Goal: Register for event/course

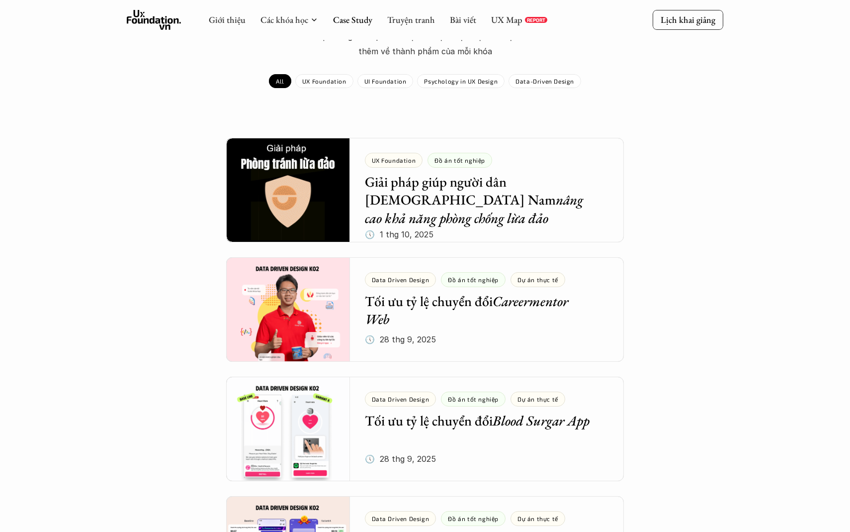
scroll to position [74, 0]
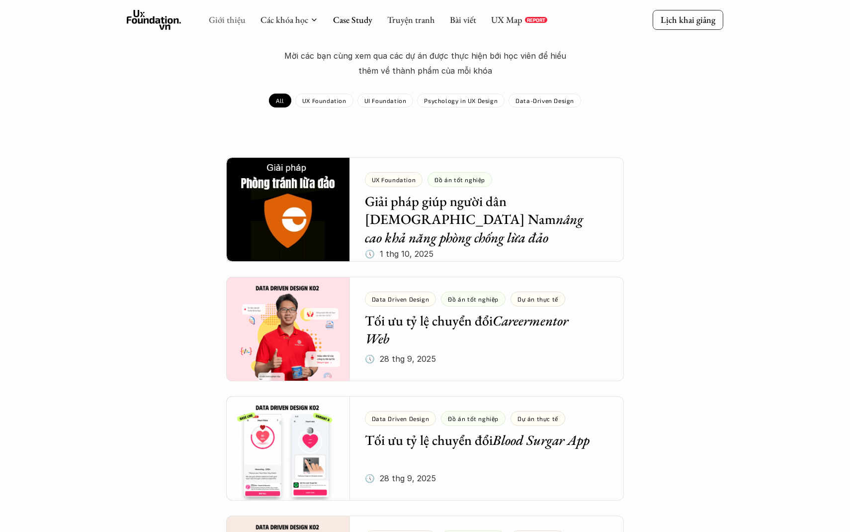
click at [237, 19] on link "Giới thiệu" at bounding box center [227, 19] width 37 height 11
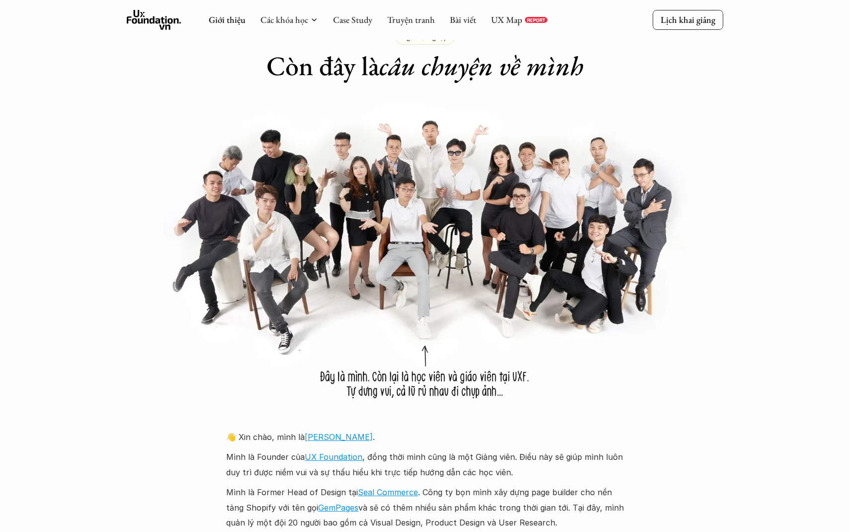
scroll to position [679, 0]
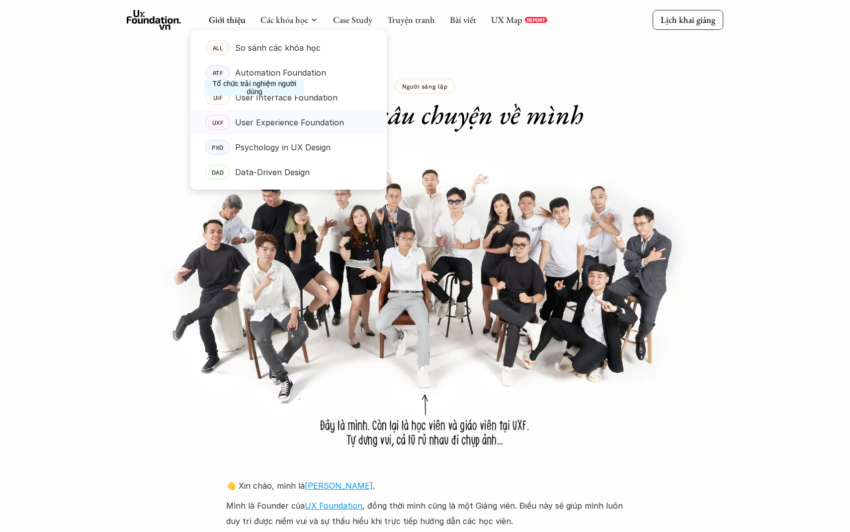
click at [255, 121] on p "User Experience Foundation" at bounding box center [289, 122] width 109 height 15
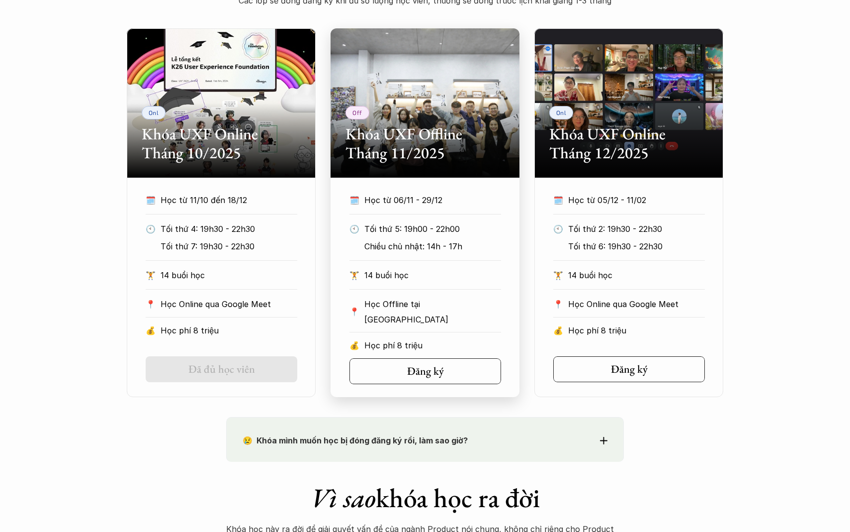
scroll to position [471, 0]
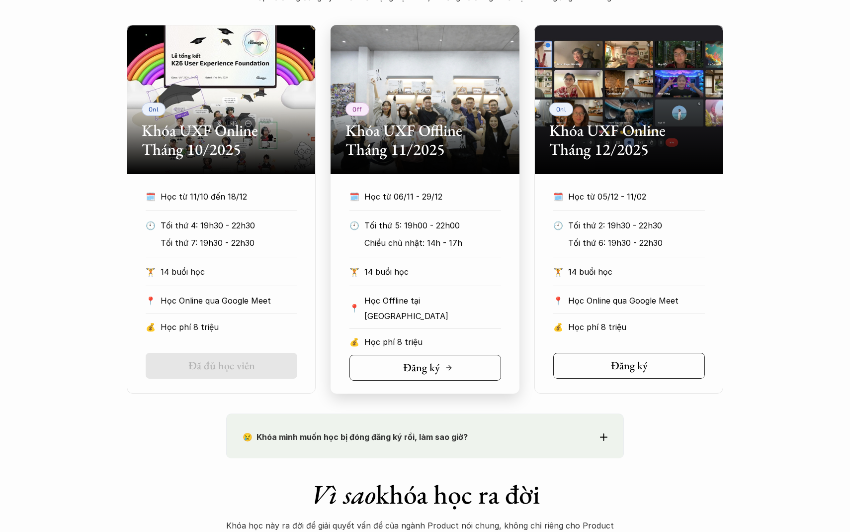
click at [448, 364] on icon at bounding box center [449, 368] width 8 height 8
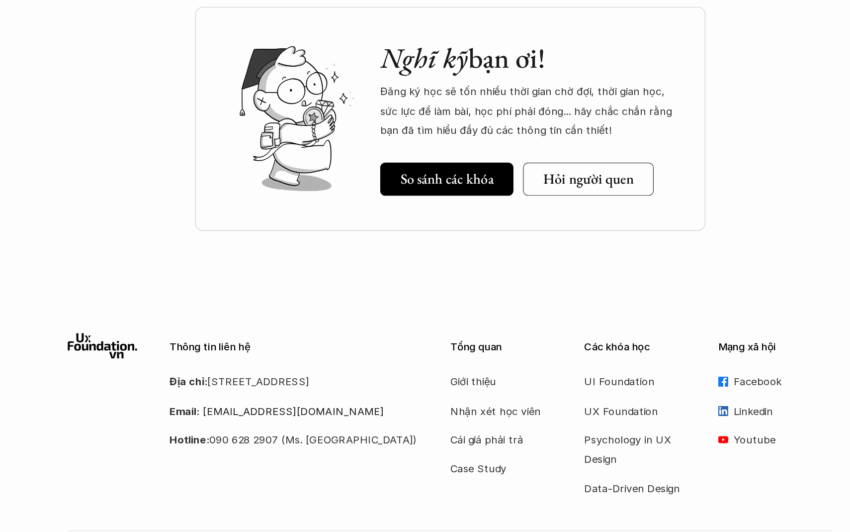
scroll to position [4566, 0]
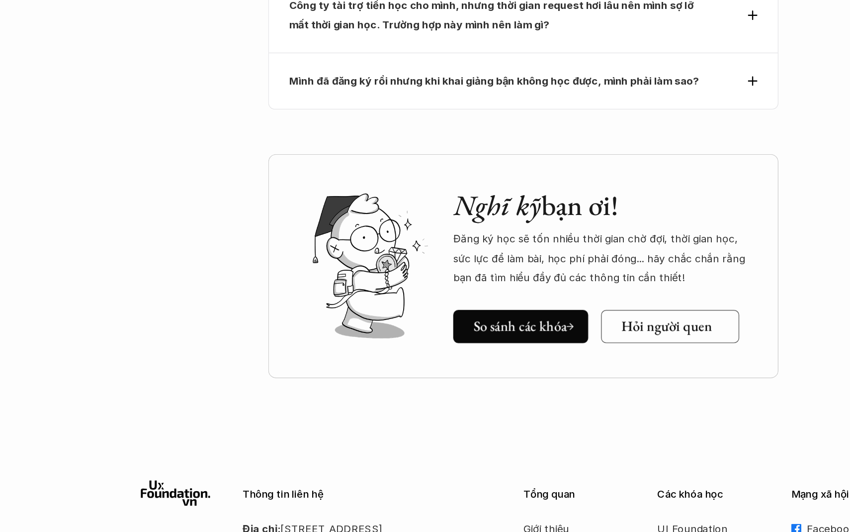
click at [527, 251] on h5 "Hỏi người quen" at bounding box center [537, 257] width 71 height 13
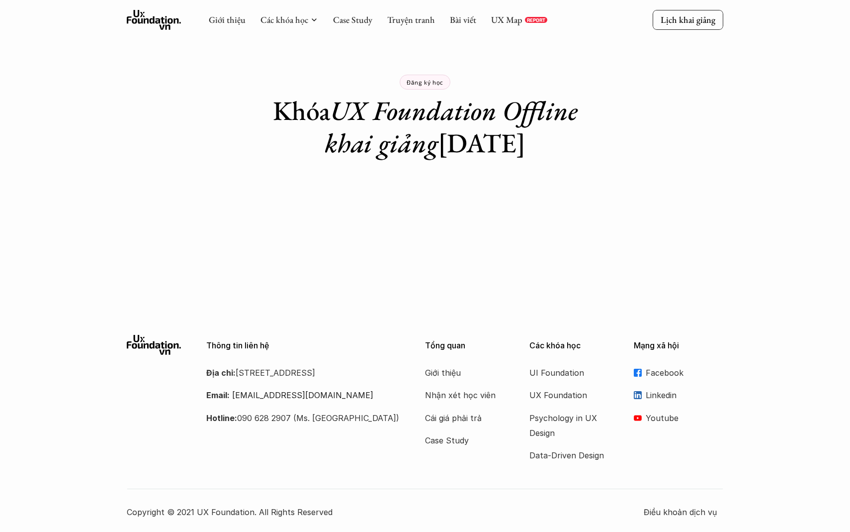
click at [435, 85] on p "Đăng ký học" at bounding box center [425, 82] width 37 height 7
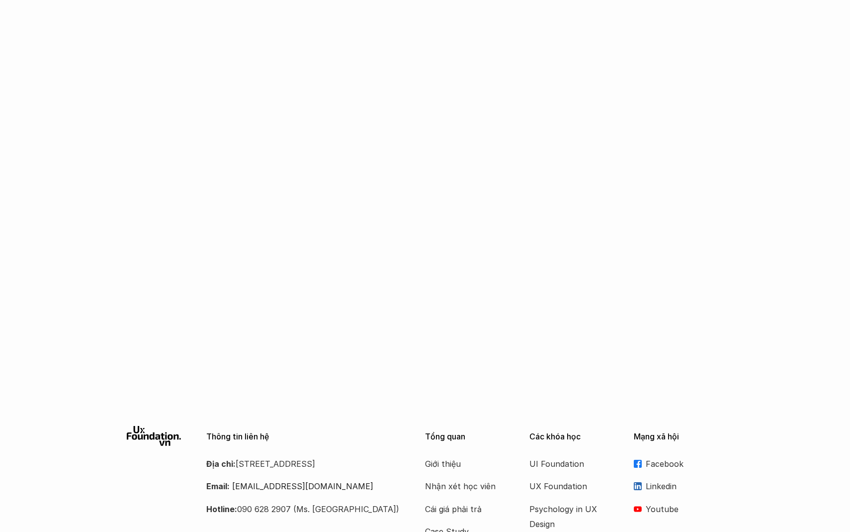
scroll to position [1517, 0]
